Goal: Find specific page/section: Find specific page/section

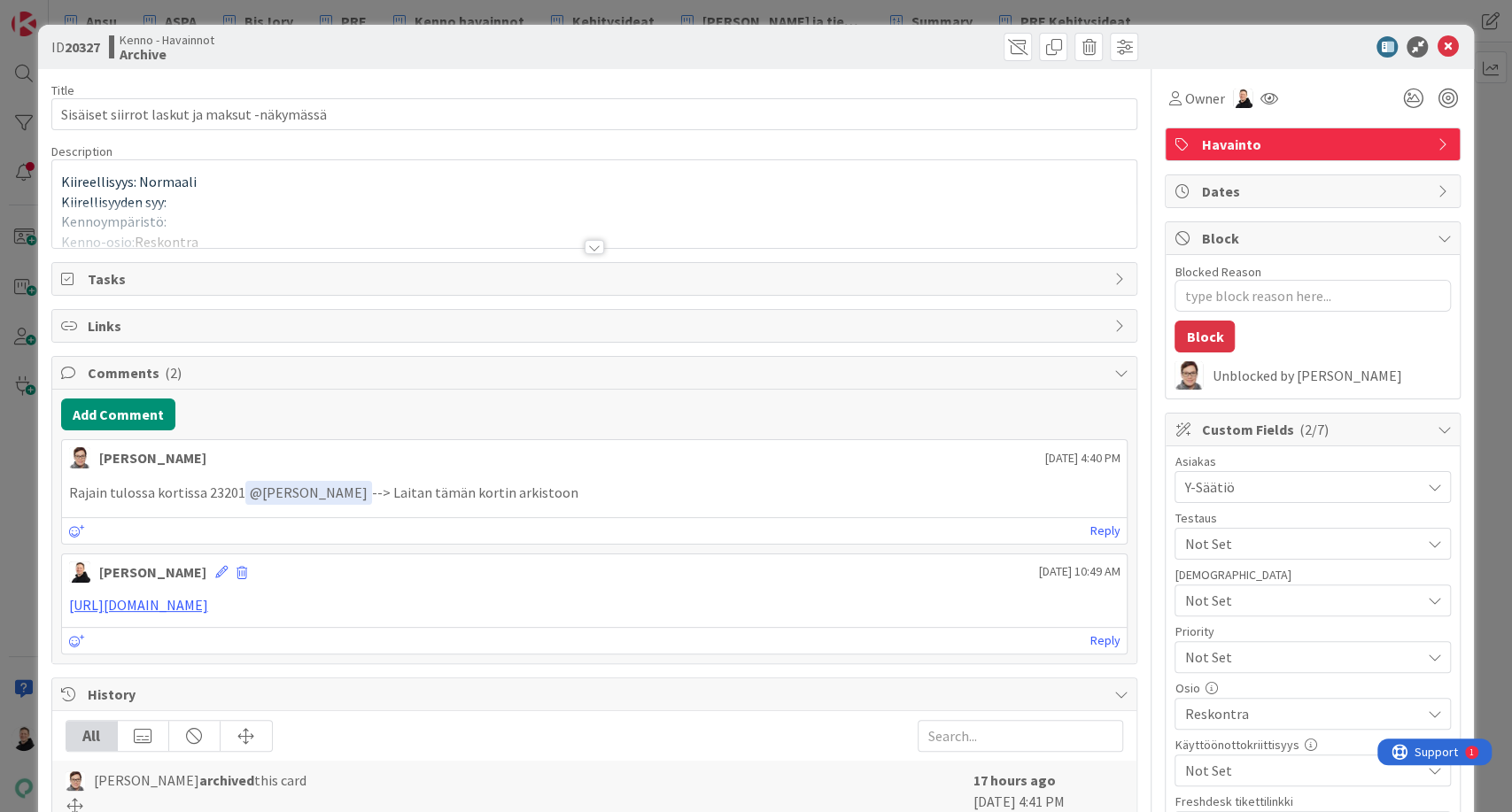
type textarea "x"
click at [221, 494] on p "Rajain tulossa kortissa 23201 ﻿ @ [PERSON_NAME] ﻿ --> Laitan tämän kortin arkis…" at bounding box center [594, 493] width 1051 height 24
copy p "23201"
click at [1441, 44] on icon at bounding box center [1447, 46] width 21 height 21
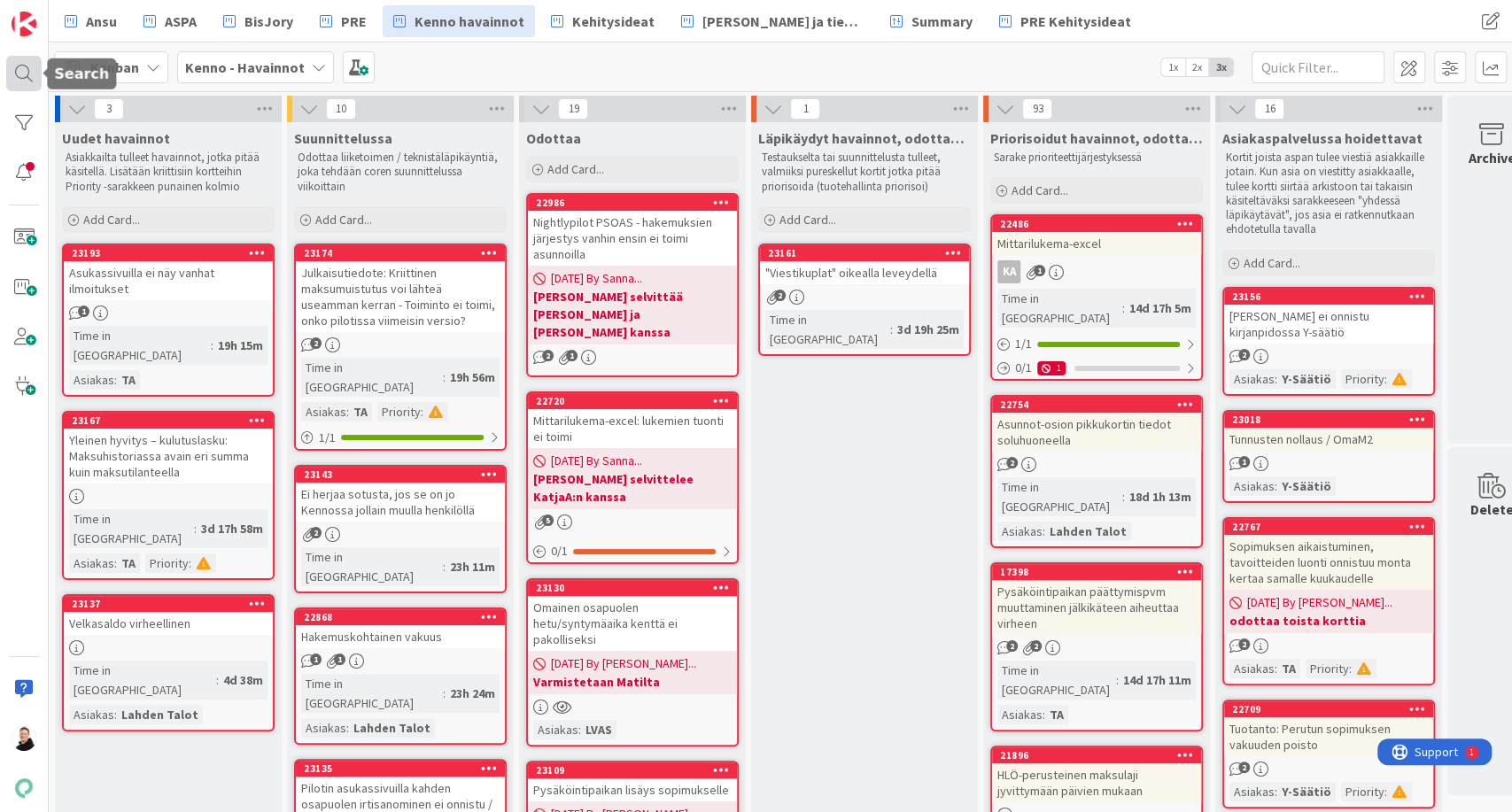
click at [34, 63] on div at bounding box center [24, 73] width 35 height 35
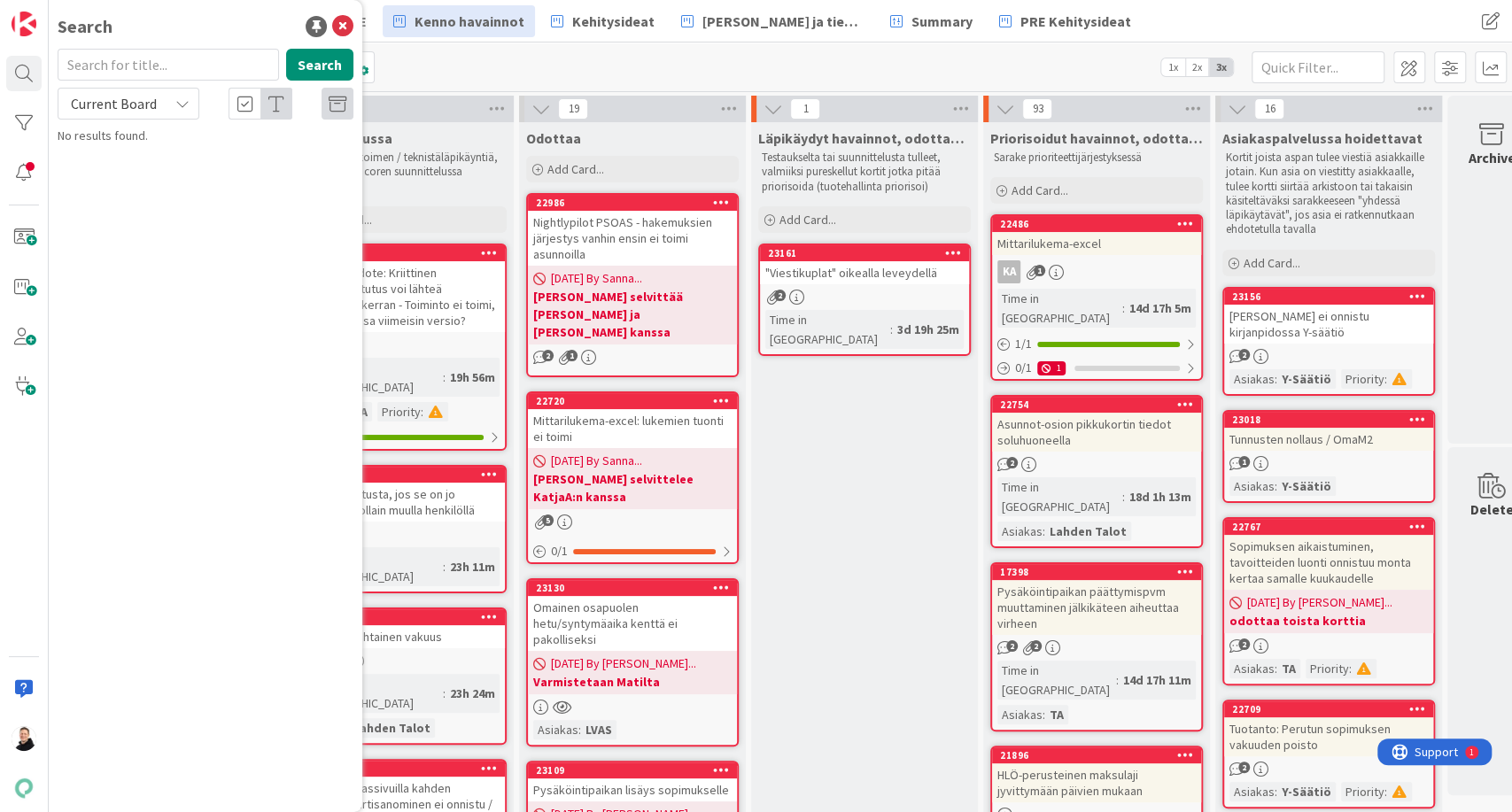
click at [143, 110] on span "Current Board" at bounding box center [114, 103] width 86 height 18
click at [117, 168] on span "All Boards" at bounding box center [160, 177] width 185 height 27
click at [123, 71] on input "text" at bounding box center [168, 65] width 222 height 32
paste input "23201"
click at [321, 58] on button "Search" at bounding box center [319, 65] width 67 height 32
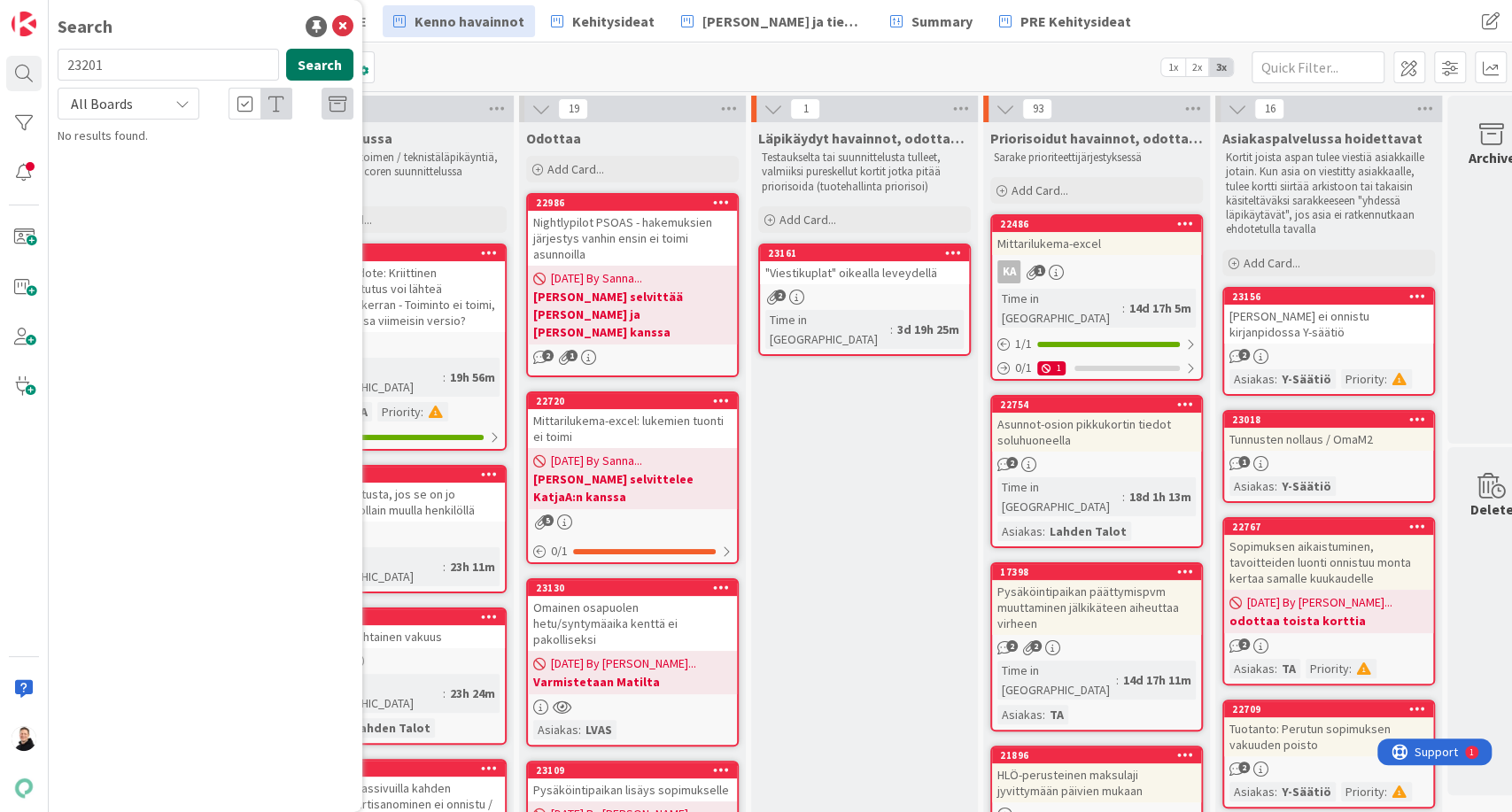
type input "23201"
click at [129, 137] on b "Kenno - Suunnittelu ›" at bounding box center [134, 138] width 104 height 13
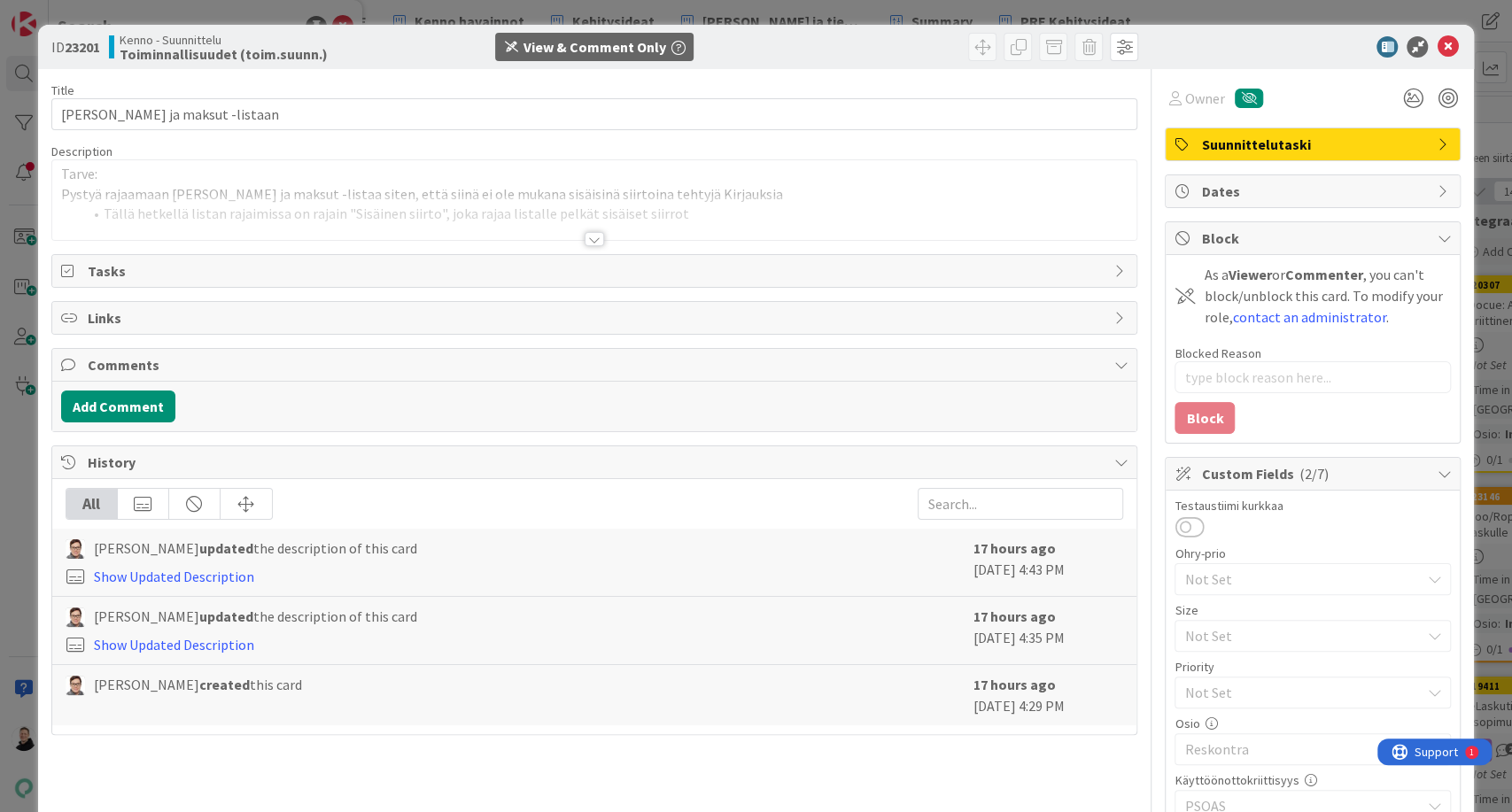
click at [588, 232] on div at bounding box center [594, 238] width 19 height 14
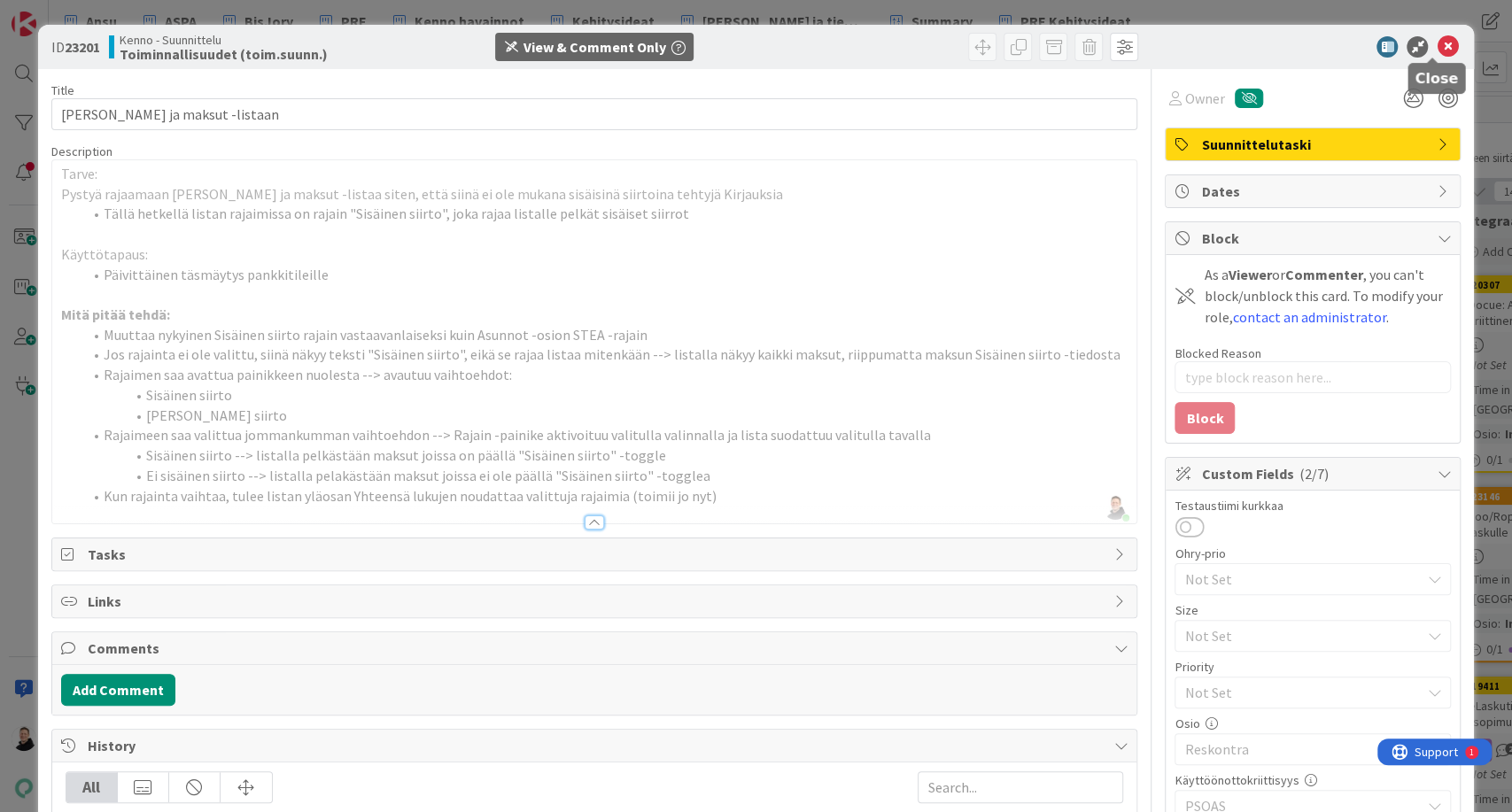
click at [1437, 41] on icon at bounding box center [1447, 46] width 21 height 21
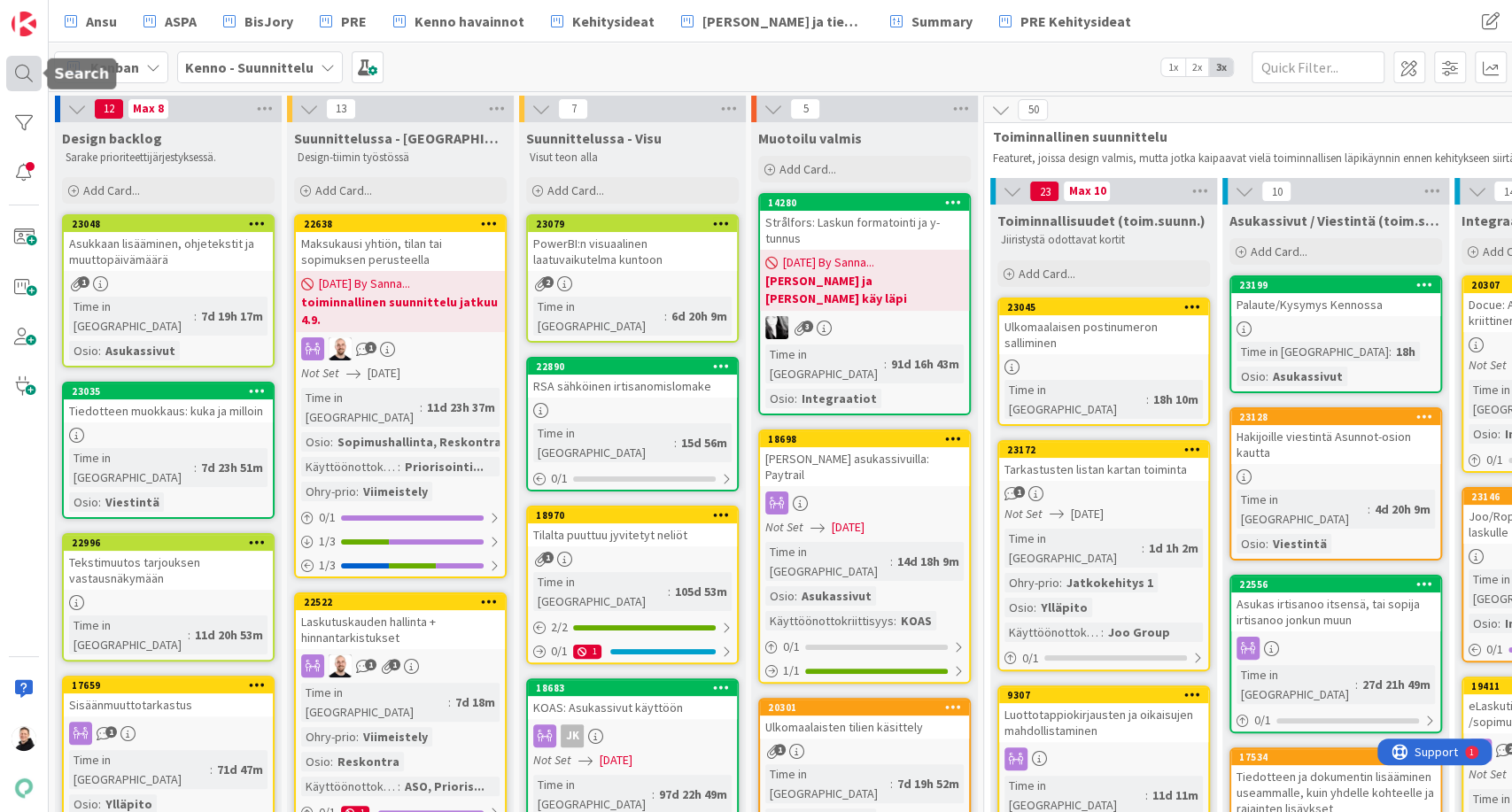
click at [18, 72] on div at bounding box center [24, 73] width 35 height 35
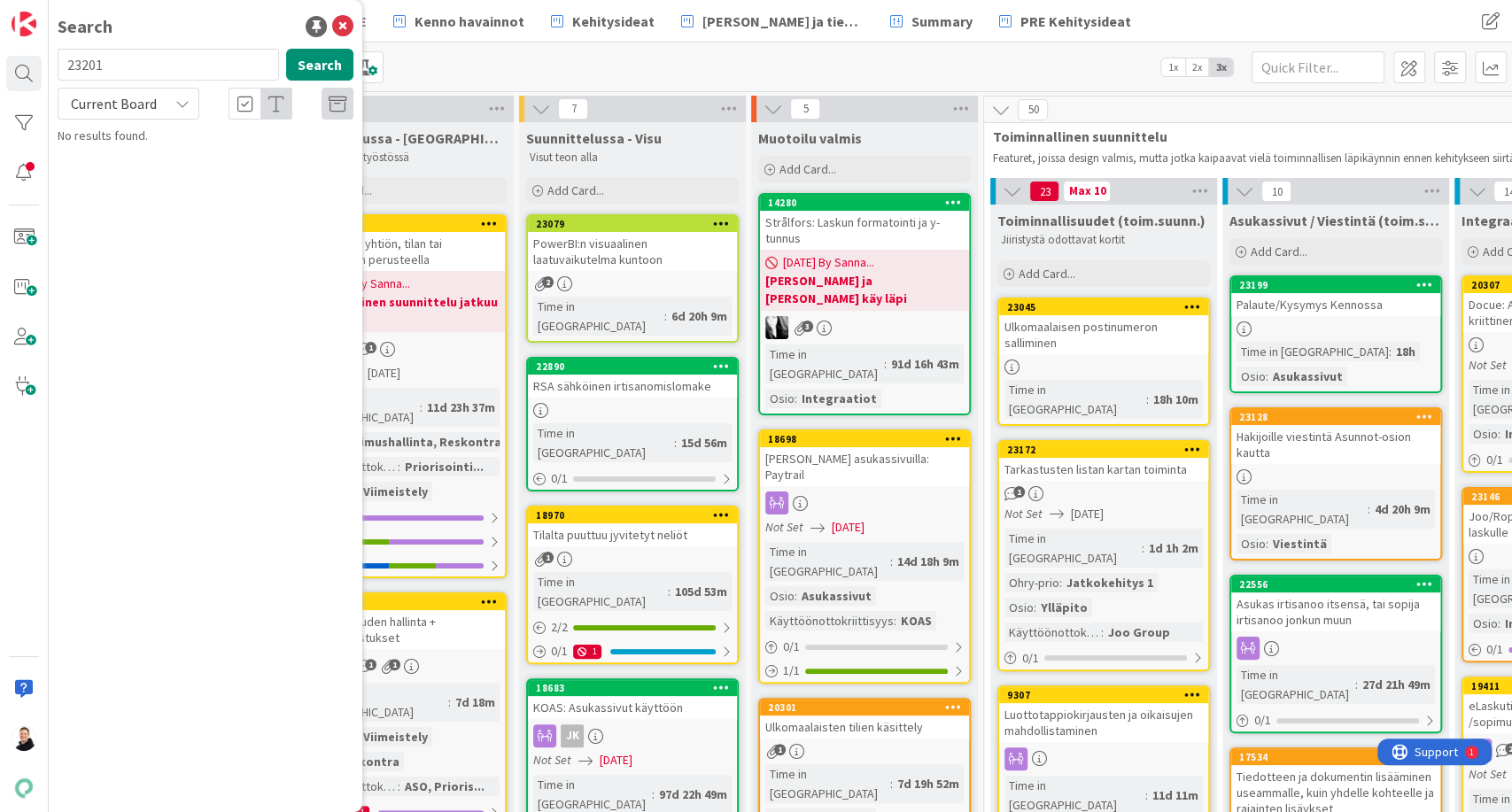
click at [169, 103] on div "Current Board" at bounding box center [128, 103] width 142 height 32
click at [117, 175] on span "All Boards" at bounding box center [160, 177] width 185 height 27
click at [318, 59] on button "Search" at bounding box center [319, 65] width 67 height 32
click at [186, 165] on p "[PERSON_NAME] ja maksut -listaan" at bounding box center [218, 156] width 271 height 18
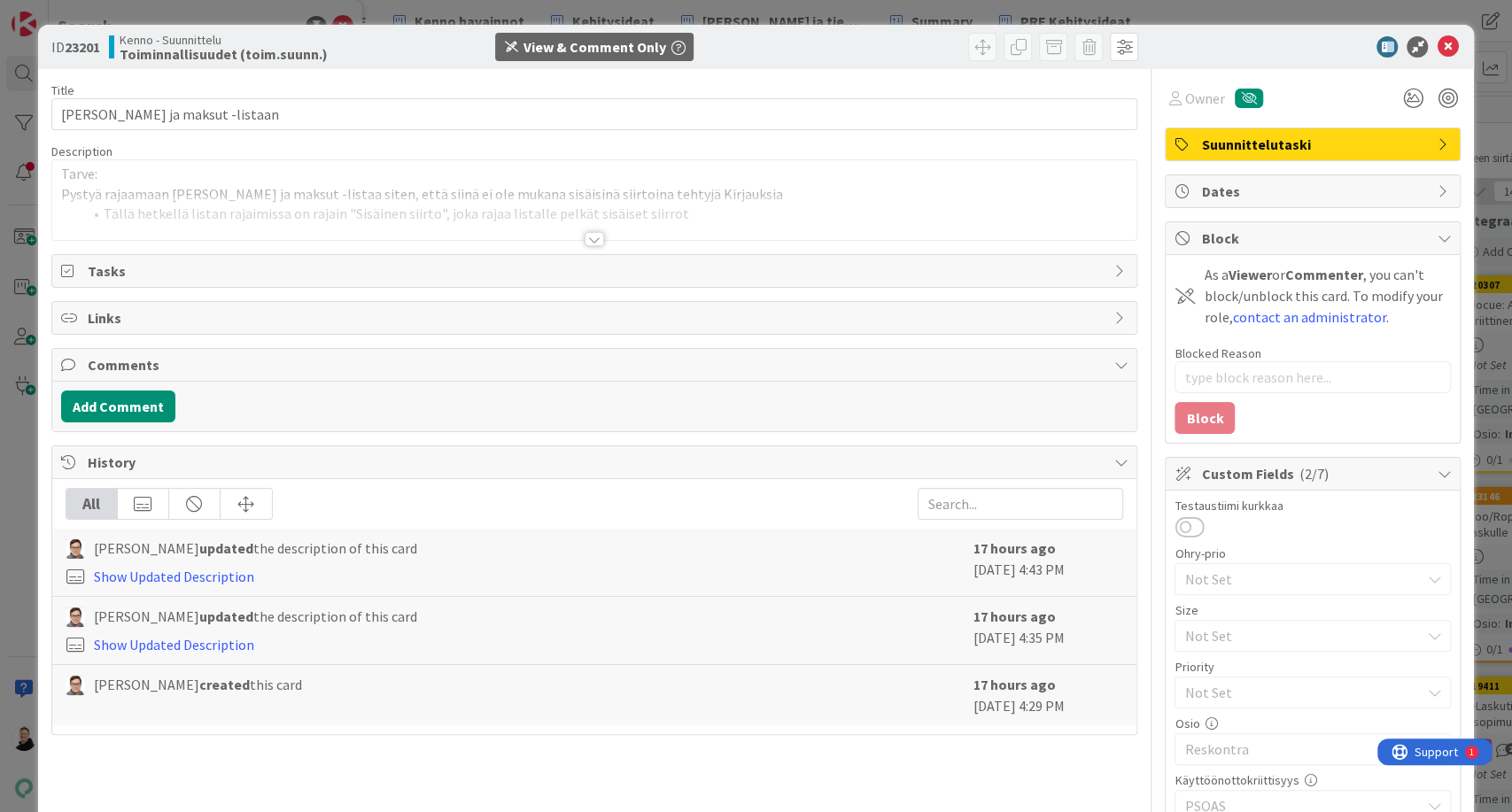
type textarea "x"
click at [586, 235] on div at bounding box center [594, 238] width 19 height 14
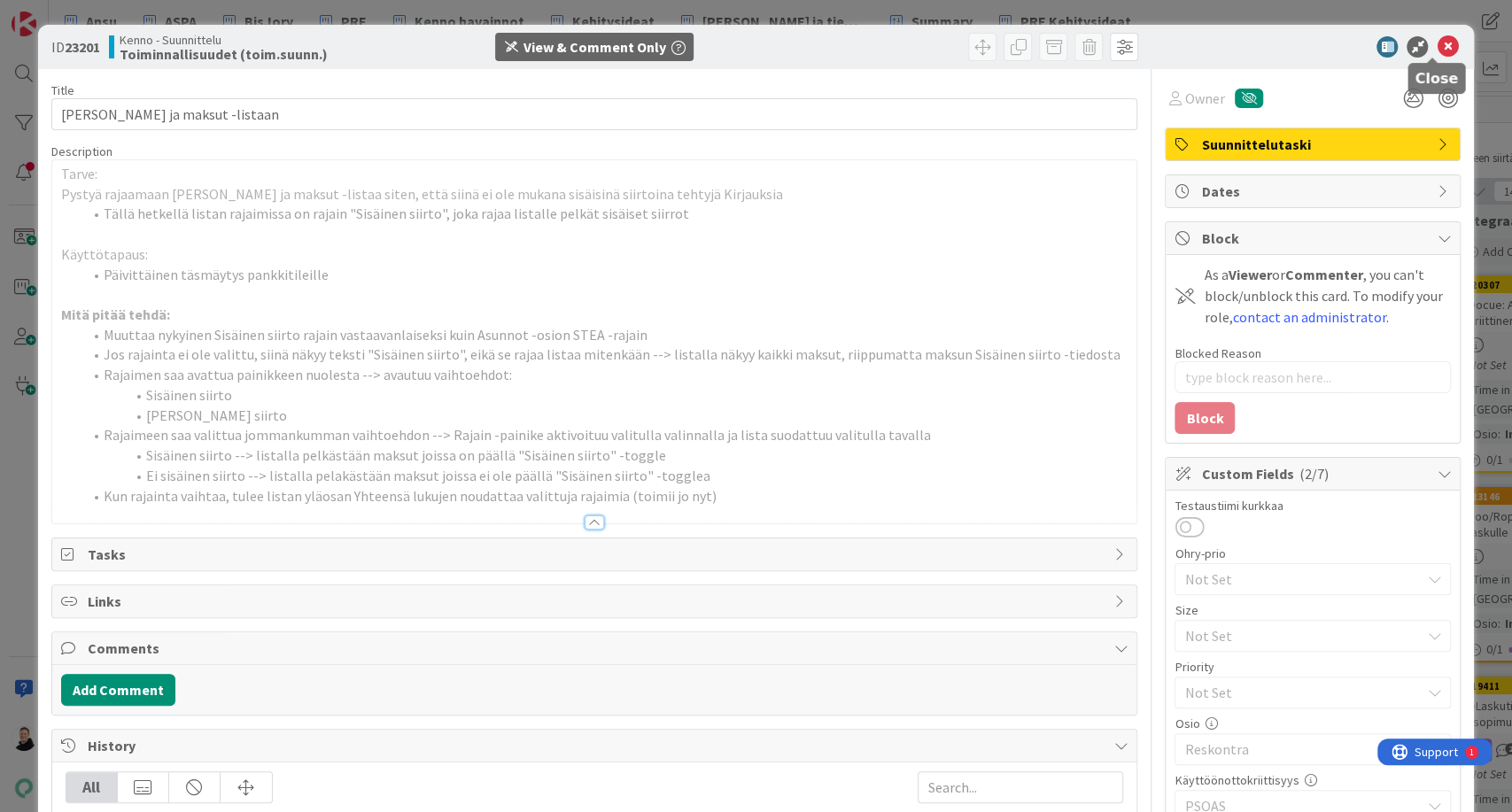
click at [1440, 49] on icon at bounding box center [1447, 46] width 21 height 21
